Goal: Task Accomplishment & Management: Manage account settings

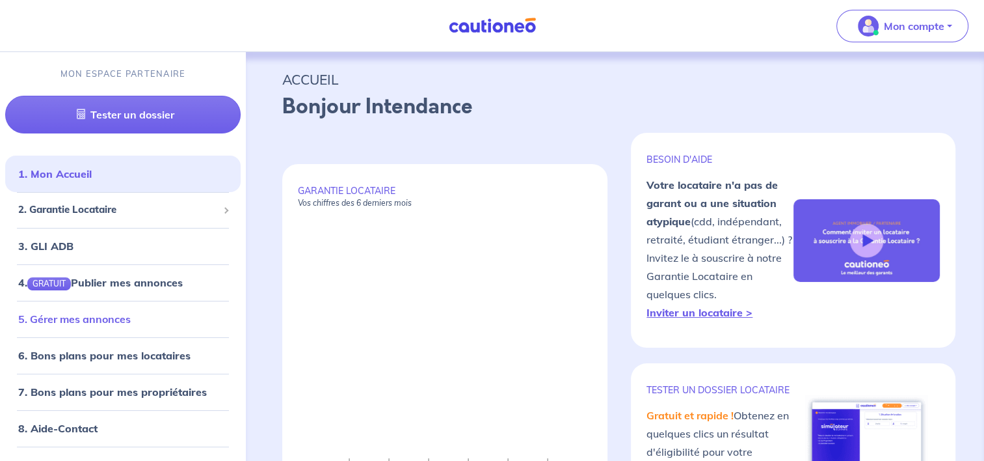
click at [131, 312] on link "5. Gérer mes annonces" at bounding box center [74, 318] width 113 height 13
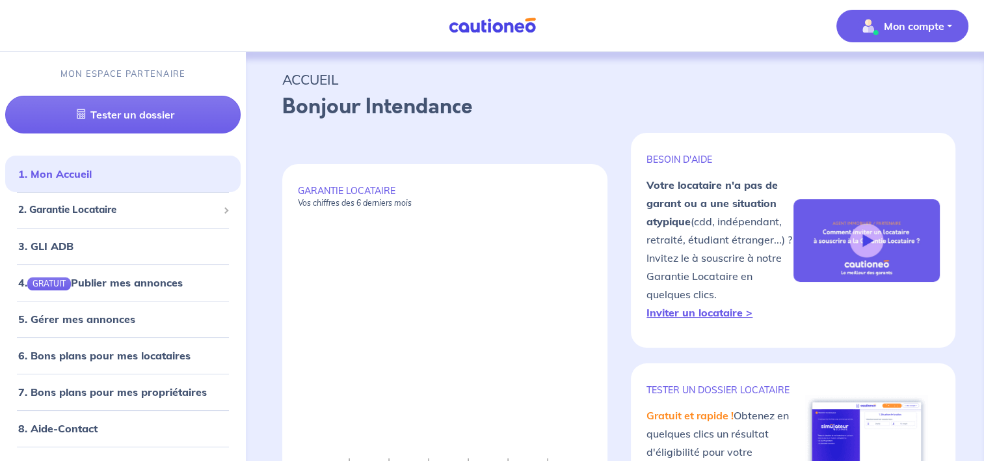
click at [909, 31] on p "Mon compte" at bounding box center [914, 26] width 61 height 16
click at [890, 118] on link "Me déconnecter" at bounding box center [889, 111] width 105 height 21
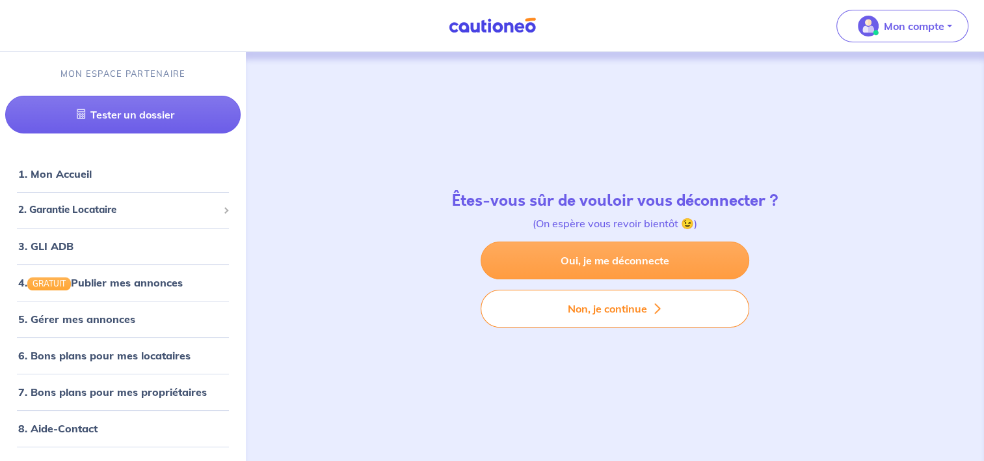
click at [548, 265] on link "Oui, je me déconnecte" at bounding box center [615, 260] width 269 height 38
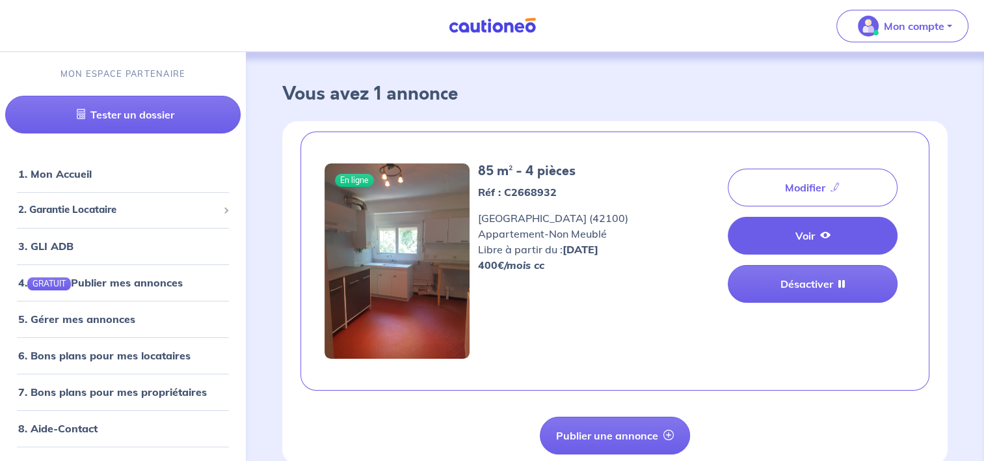
click at [816, 234] on link "Voir" at bounding box center [813, 236] width 170 height 38
